Goal: Navigation & Orientation: Find specific page/section

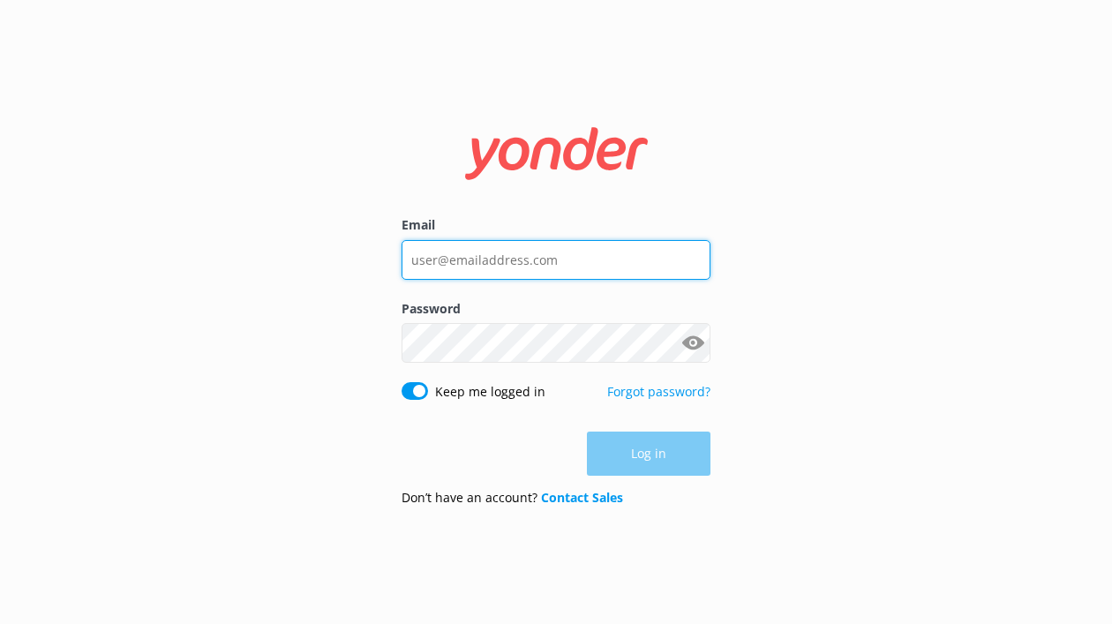
click at [481, 264] on input "Email" at bounding box center [556, 260] width 309 height 40
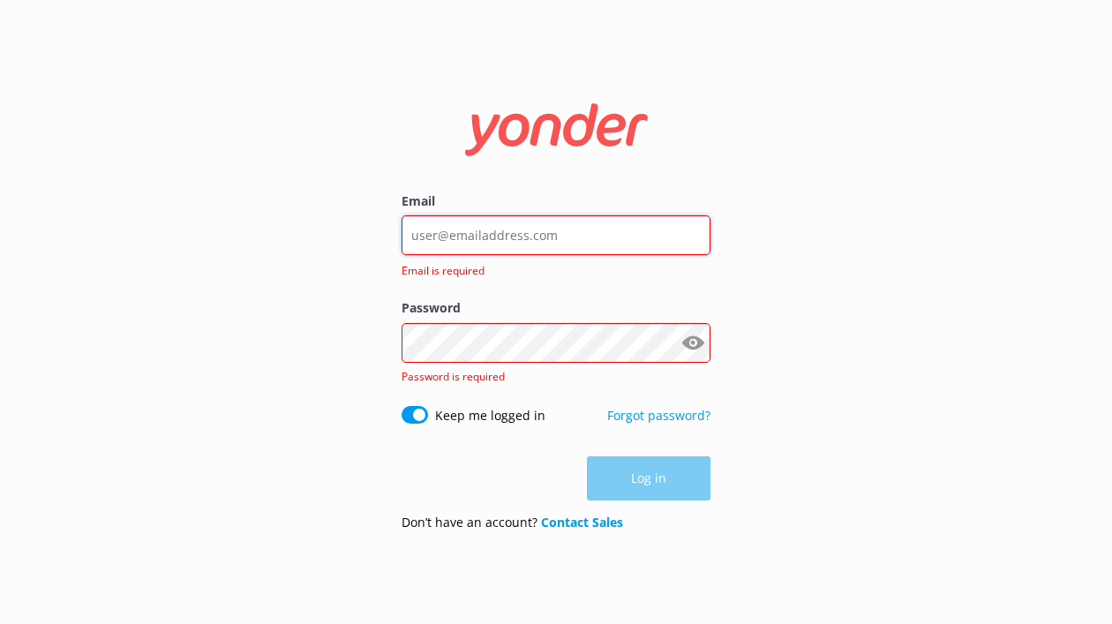
click at [562, 231] on input "Email" at bounding box center [556, 235] width 309 height 40
type input "[EMAIL_ADDRESS][DOMAIN_NAME]"
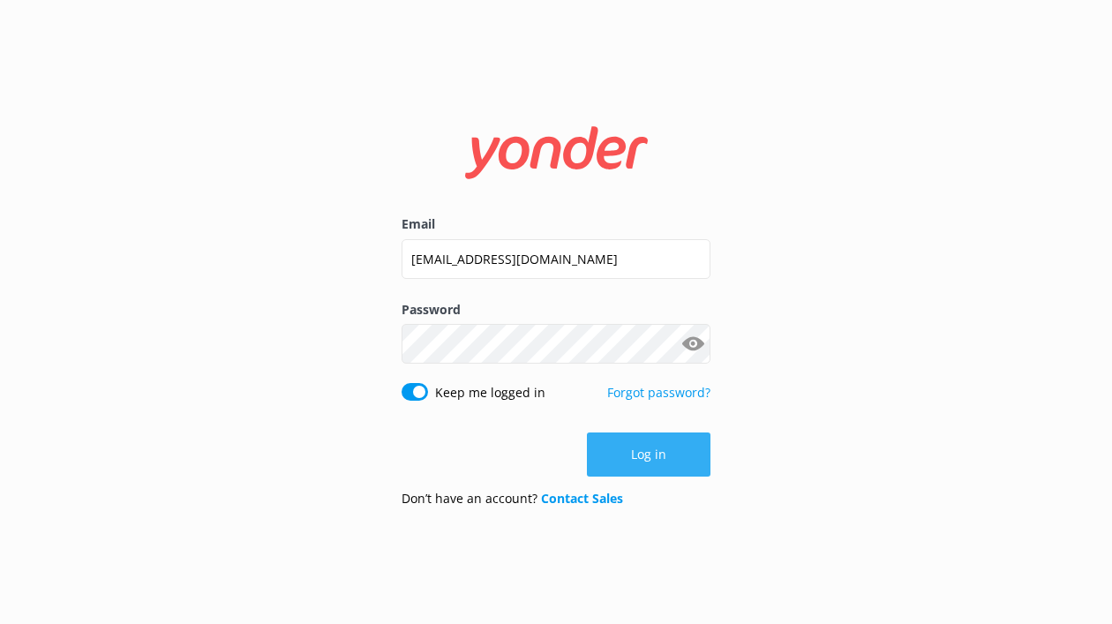
click at [646, 454] on button "Log in" at bounding box center [649, 455] width 124 height 44
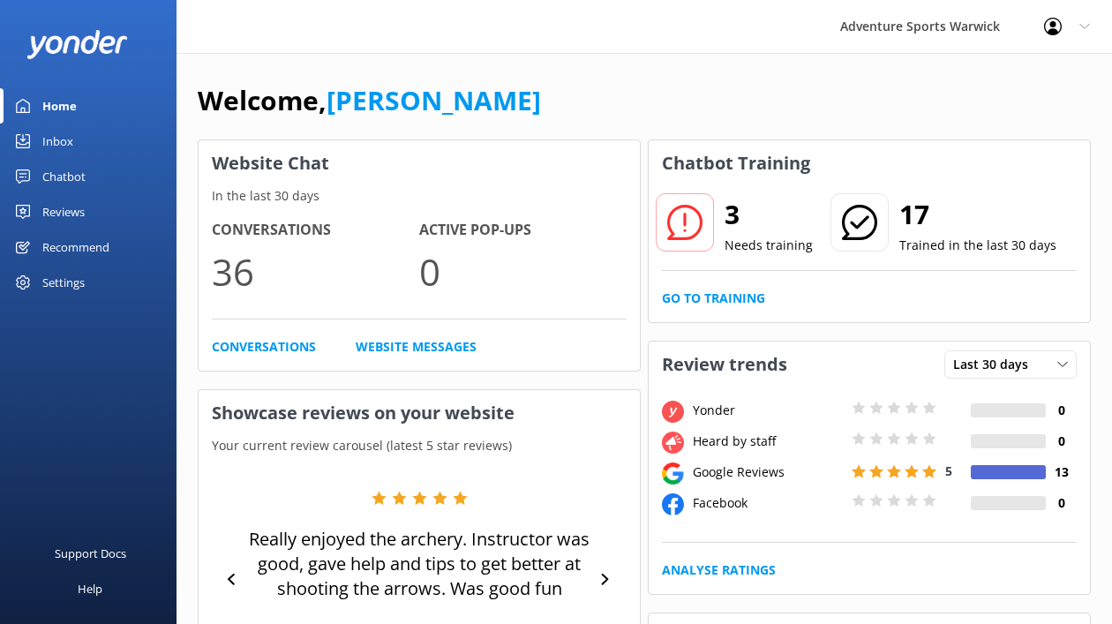
click at [731, 217] on h2 "3" at bounding box center [769, 214] width 88 height 42
click at [705, 301] on link "Go to Training" at bounding box center [713, 298] width 103 height 19
